Goal: Manage account settings

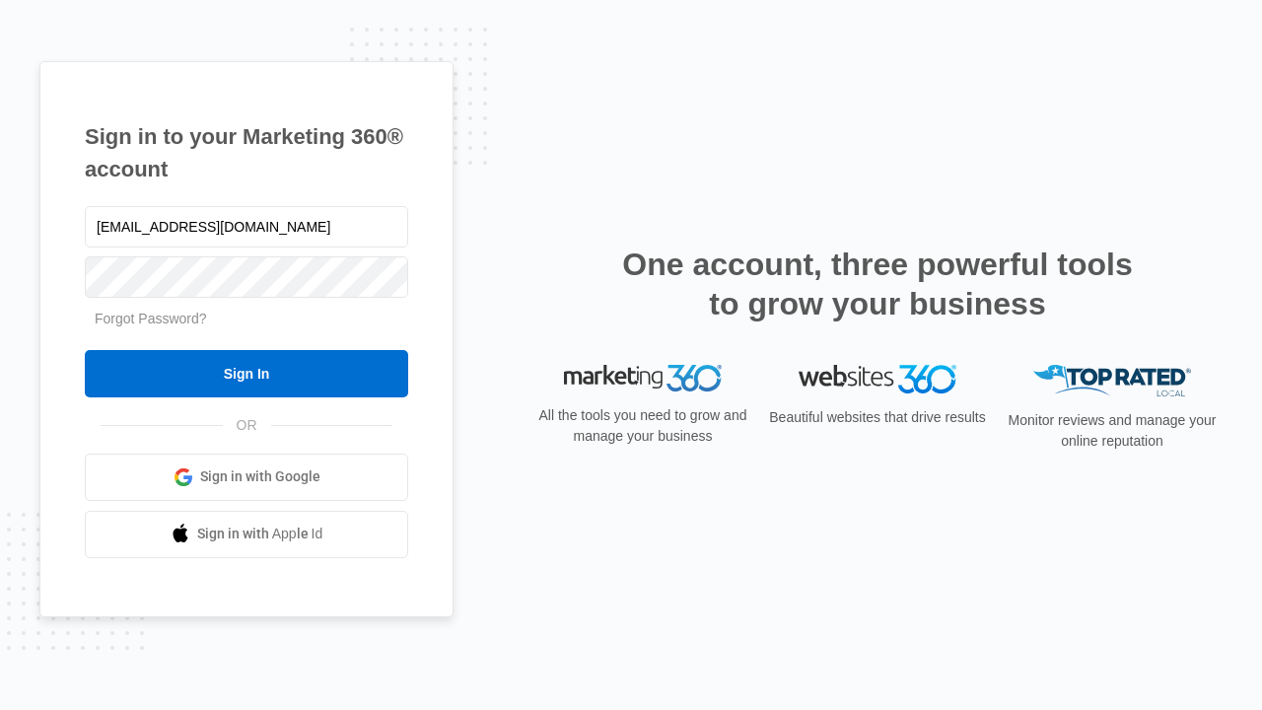
type input "[EMAIL_ADDRESS][DOMAIN_NAME]"
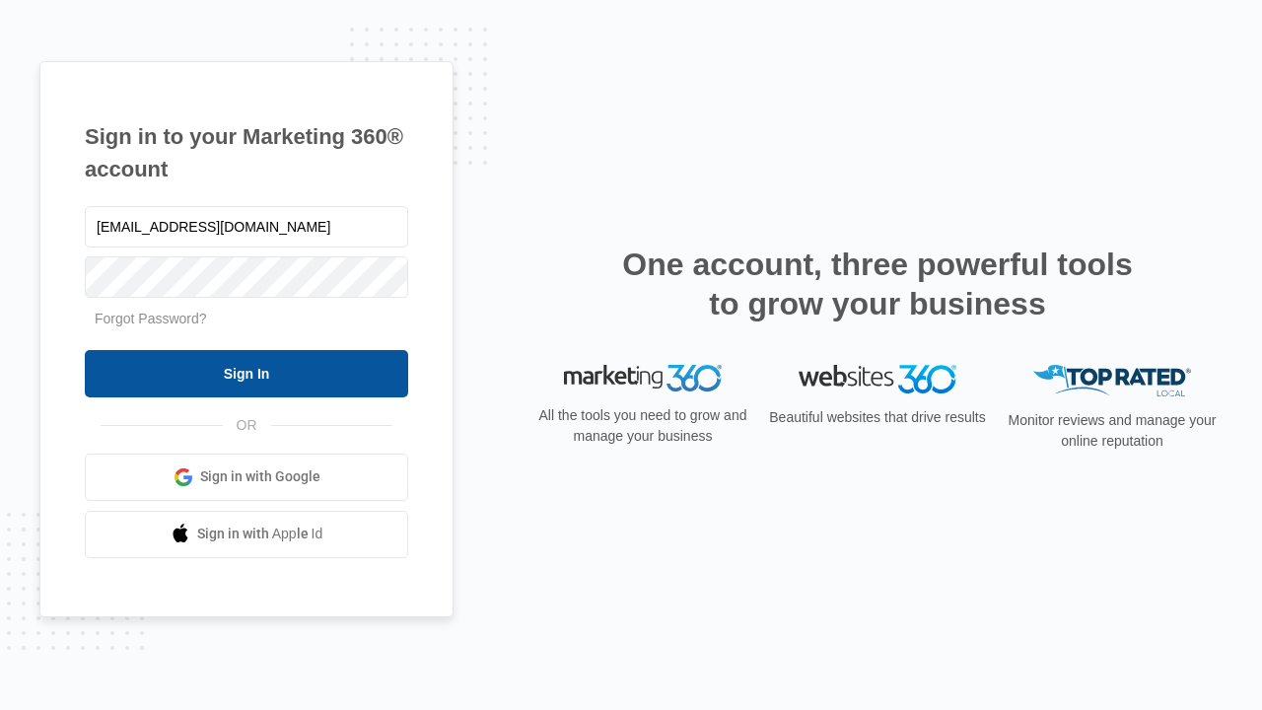
click at [246, 373] on input "Sign In" at bounding box center [246, 373] width 323 height 47
